Goal: Contribute content

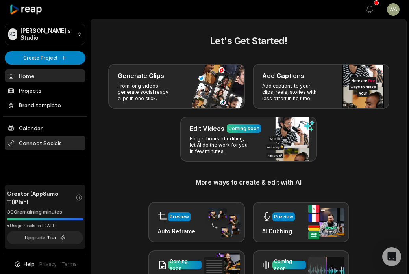
click at [44, 142] on span "Connect Socials" at bounding box center [45, 143] width 81 height 14
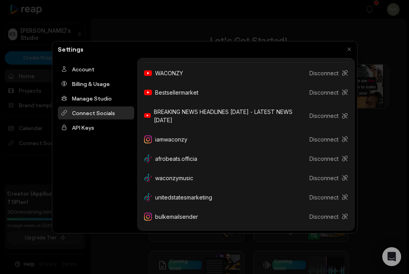
scroll to position [112, 0]
click at [348, 46] on button "button" at bounding box center [349, 49] width 11 height 11
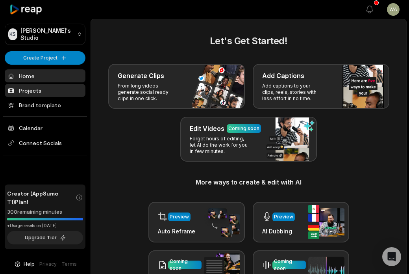
click at [44, 86] on link "Projects" at bounding box center [45, 90] width 81 height 13
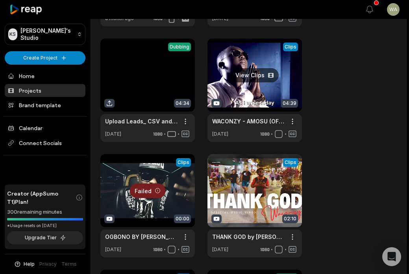
click at [248, 90] on link at bounding box center [255, 90] width 95 height 103
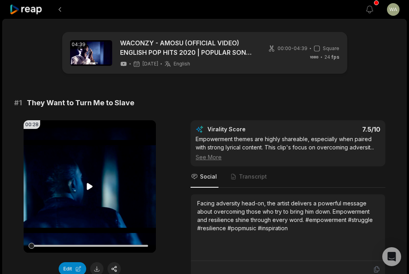
scroll to position [71, 0]
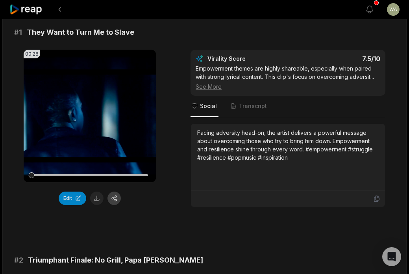
click at [117, 200] on button "button" at bounding box center [114, 197] width 13 height 13
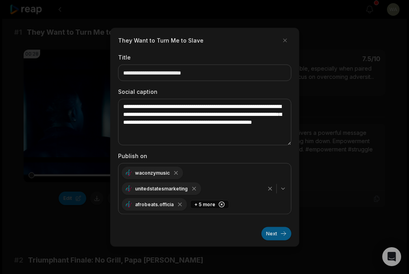
click at [284, 235] on button "Next" at bounding box center [277, 233] width 30 height 13
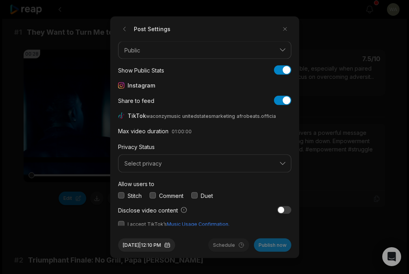
scroll to position [29, 0]
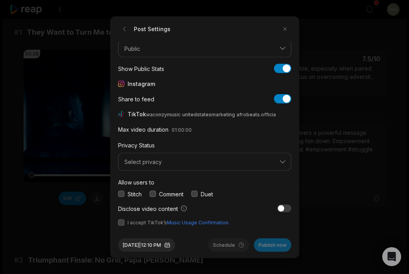
click at [165, 166] on button "Select privacy" at bounding box center [204, 162] width 173 height 18
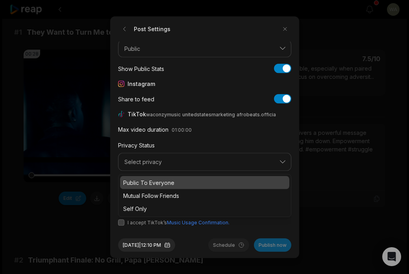
click at [165, 178] on p "Public To Everyone" at bounding box center [204, 182] width 163 height 8
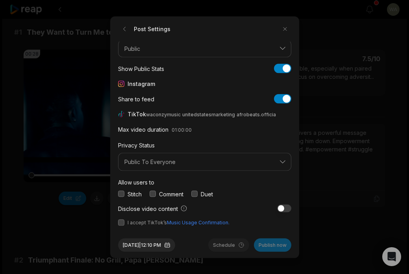
click at [121, 221] on button "button" at bounding box center [121, 222] width 6 height 6
click at [271, 242] on button "Publish now" at bounding box center [272, 244] width 37 height 13
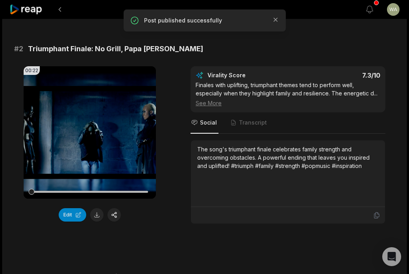
scroll to position [305, 0]
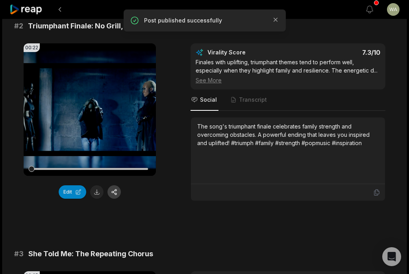
click at [117, 196] on button "button" at bounding box center [114, 191] width 13 height 13
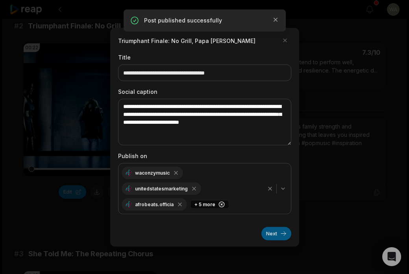
click at [275, 238] on button "Next" at bounding box center [277, 233] width 30 height 13
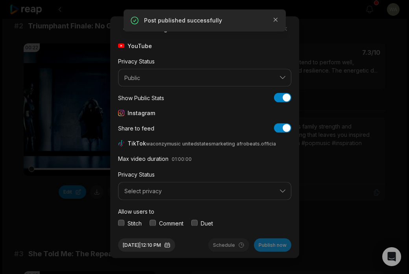
click at [161, 194] on button "Select privacy" at bounding box center [204, 191] width 173 height 18
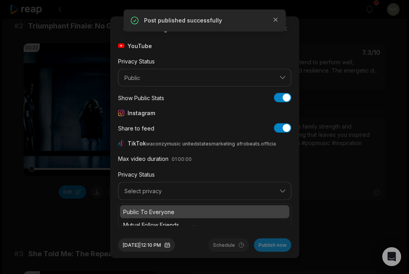
click at [164, 206] on div "Public To Everyone" at bounding box center [204, 211] width 169 height 13
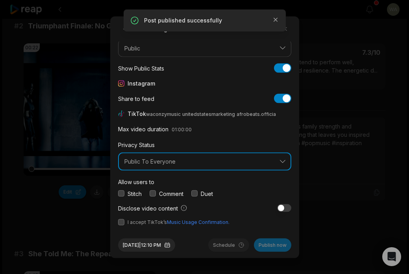
scroll to position [29, 0]
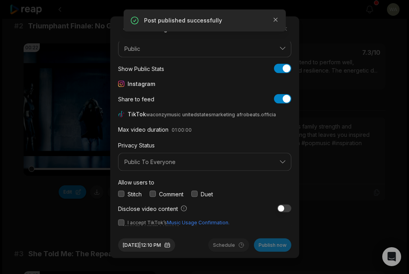
click at [121, 224] on button "button" at bounding box center [121, 222] width 6 height 6
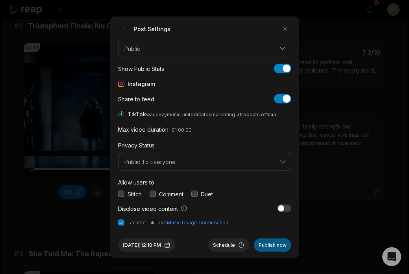
click at [270, 244] on button "Publish now" at bounding box center [272, 244] width 37 height 13
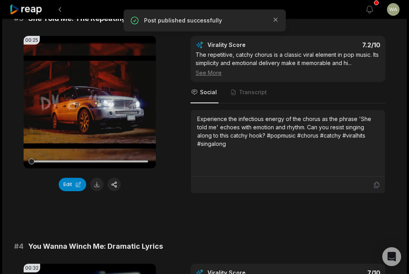
scroll to position [592, 0]
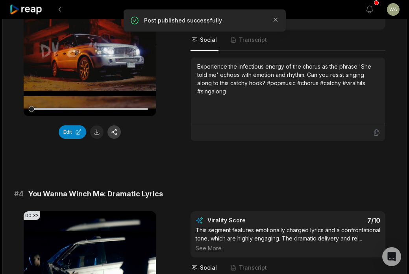
click at [117, 135] on button "button" at bounding box center [114, 131] width 13 height 13
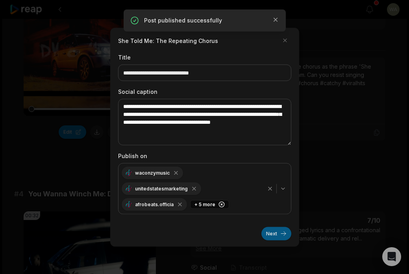
click at [272, 238] on button "Next" at bounding box center [277, 233] width 30 height 13
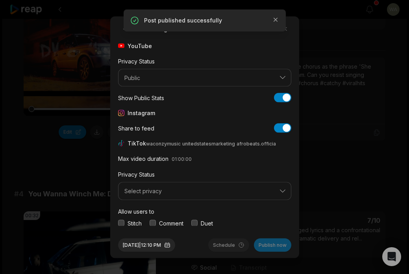
click at [144, 203] on div "YouTube Privacy Status Public Show Public Stats Show Public Stats Instagram Sha…" at bounding box center [204, 133] width 173 height 184
click at [147, 195] on button "Select privacy" at bounding box center [204, 191] width 173 height 18
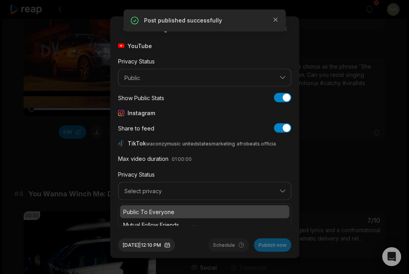
click at [152, 216] on div "Public To Everyone" at bounding box center [204, 211] width 169 height 13
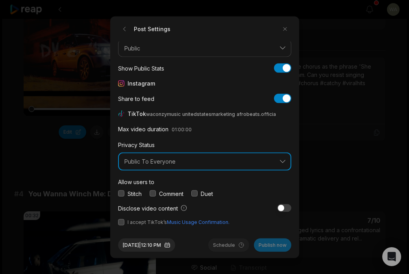
scroll to position [29, 0]
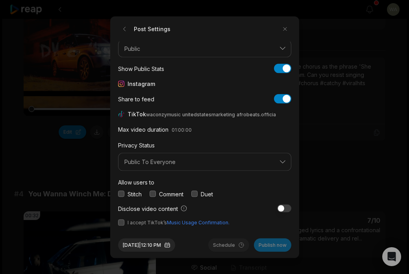
click at [125, 223] on span "I accept TikTok’s Music Usage Confirmation." at bounding box center [204, 222] width 173 height 7
click at [122, 222] on button "button" at bounding box center [121, 222] width 6 height 6
click at [268, 246] on button "Publish now" at bounding box center [272, 244] width 37 height 13
